Goal: Information Seeking & Learning: Find specific fact

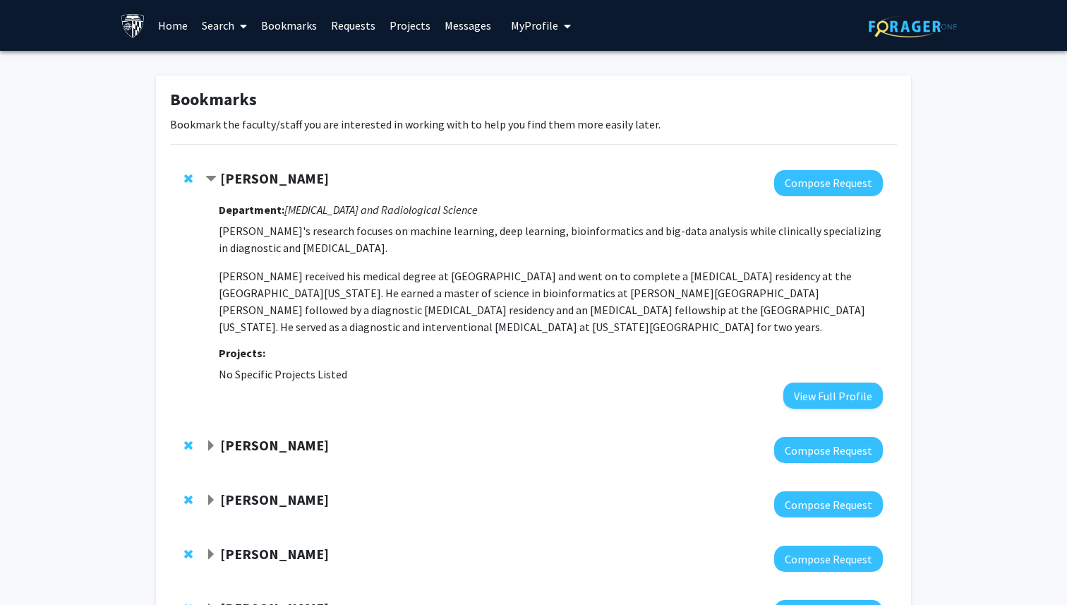
click at [233, 23] on link "Search" at bounding box center [224, 25] width 59 height 49
click at [235, 70] on span "Faculty/Staff" at bounding box center [247, 65] width 104 height 28
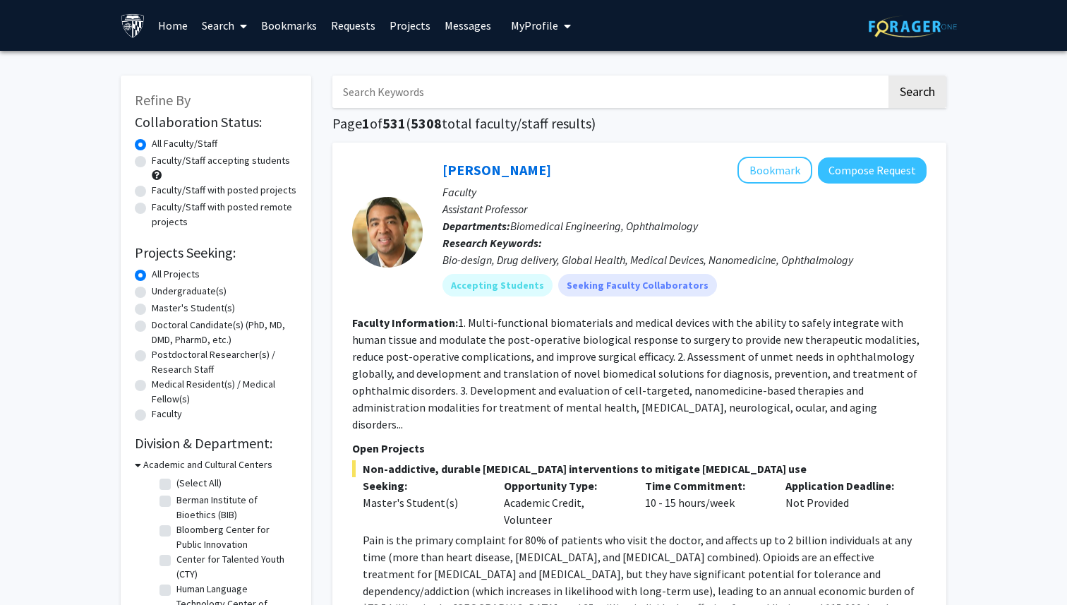
click at [496, 91] on input "Search Keywords" at bounding box center [609, 91] width 554 height 32
type input "computation"
click at [888, 75] on button "Search" at bounding box center [917, 91] width 58 height 32
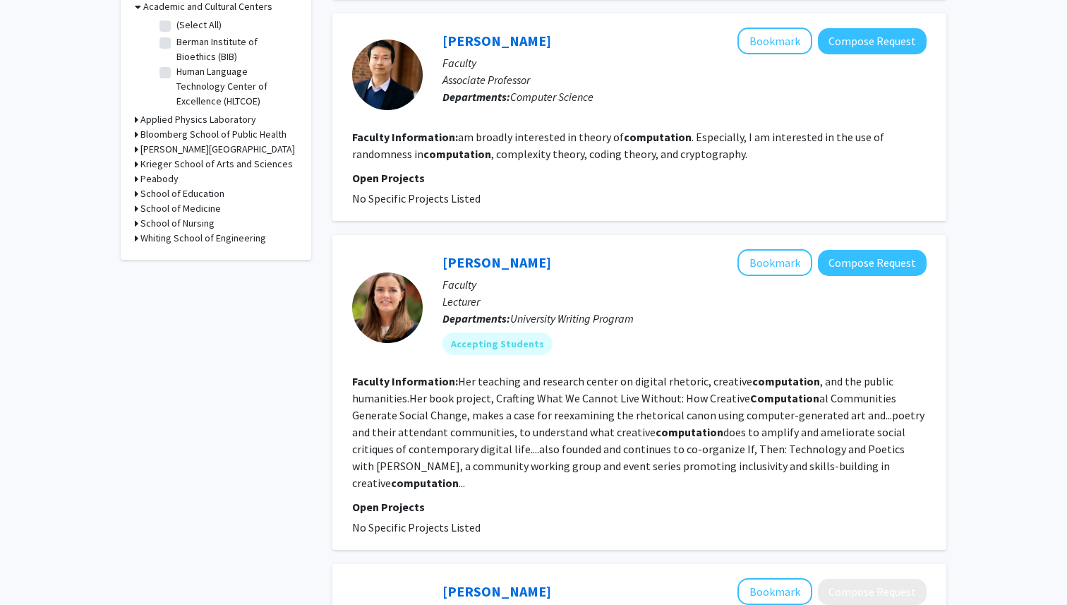
scroll to position [462, 0]
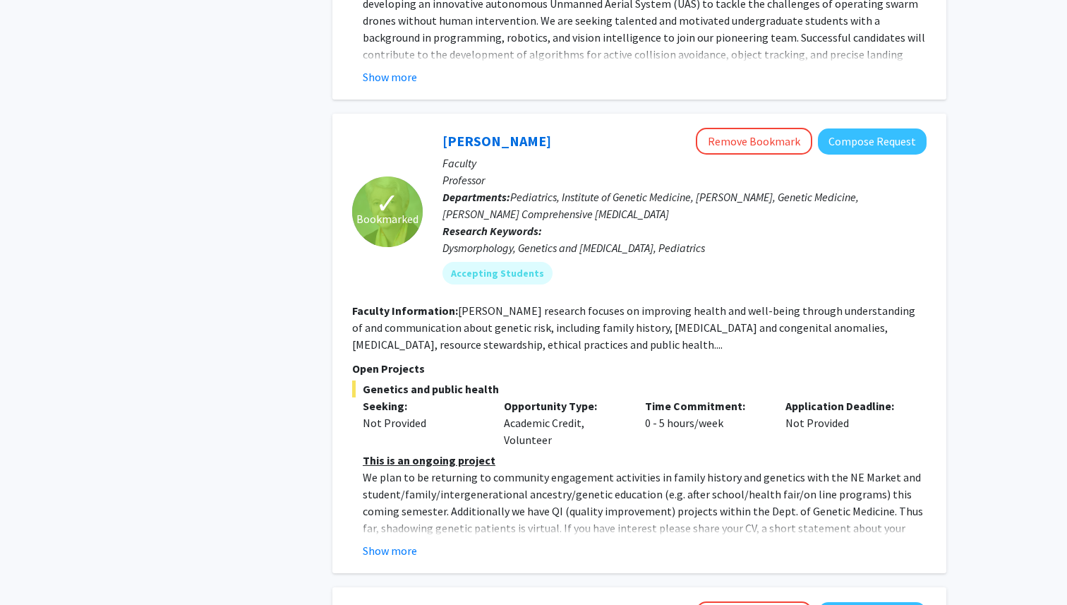
scroll to position [2334, 0]
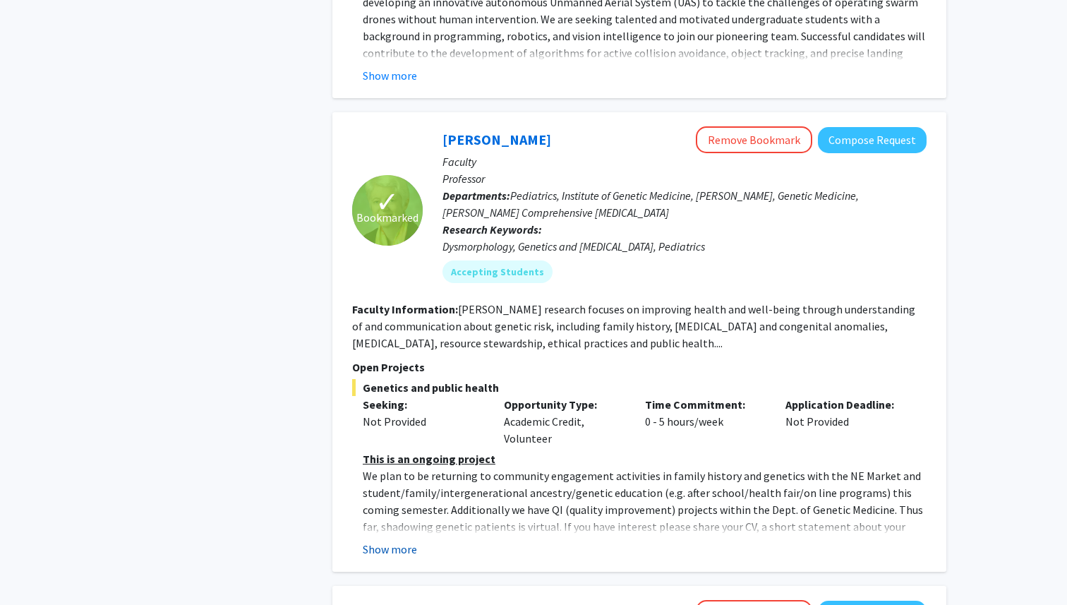
click at [377, 540] on button "Show more" at bounding box center [390, 548] width 54 height 17
